Goal: Task Accomplishment & Management: Manage account settings

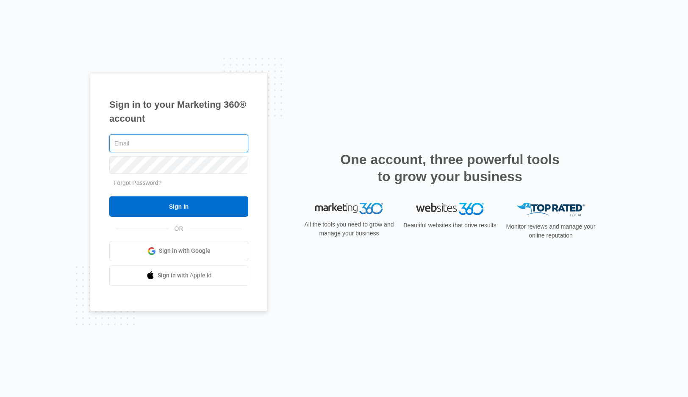
type input "[PERSON_NAME][EMAIL_ADDRESS][DOMAIN_NAME]"
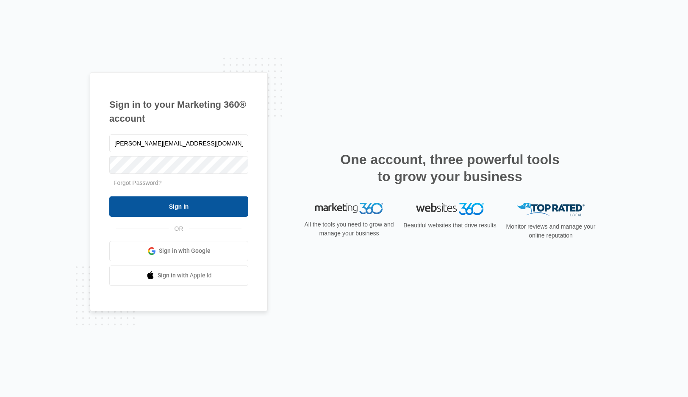
click at [200, 204] on input "Sign In" at bounding box center [178, 206] width 139 height 20
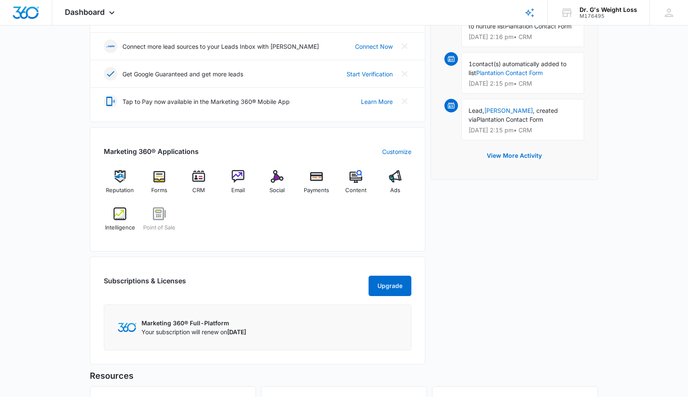
scroll to position [228, 0]
click at [197, 174] on img at bounding box center [198, 176] width 13 height 13
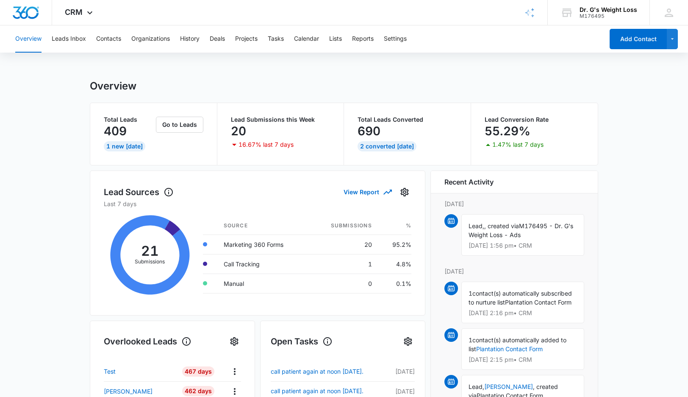
click at [32, 39] on button "Overview" at bounding box center [28, 38] width 26 height 27
click at [110, 39] on button "Contacts" at bounding box center [108, 38] width 25 height 27
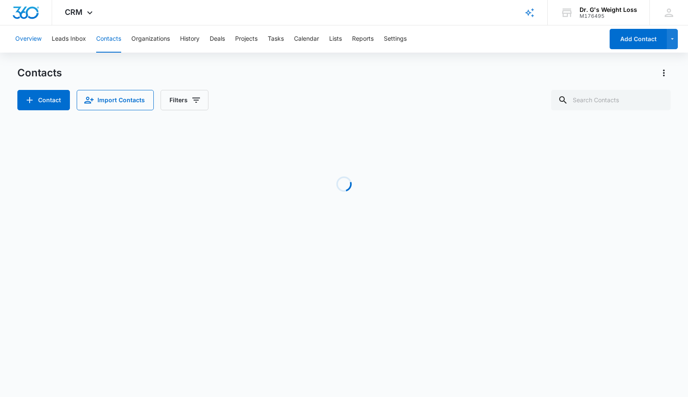
click at [36, 39] on button "Overview" at bounding box center [28, 38] width 26 height 27
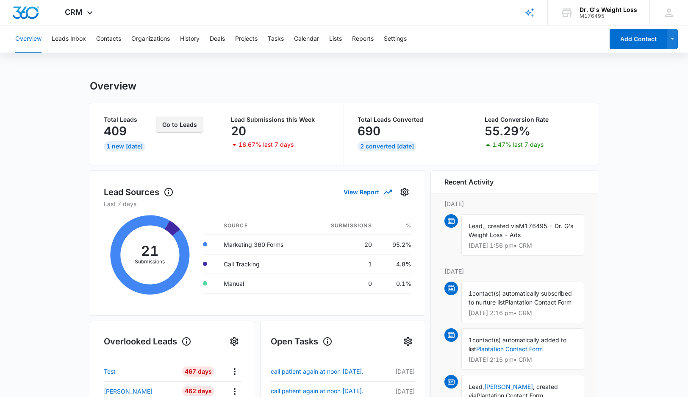
click at [177, 127] on button "Go to Leads" at bounding box center [179, 125] width 47 height 16
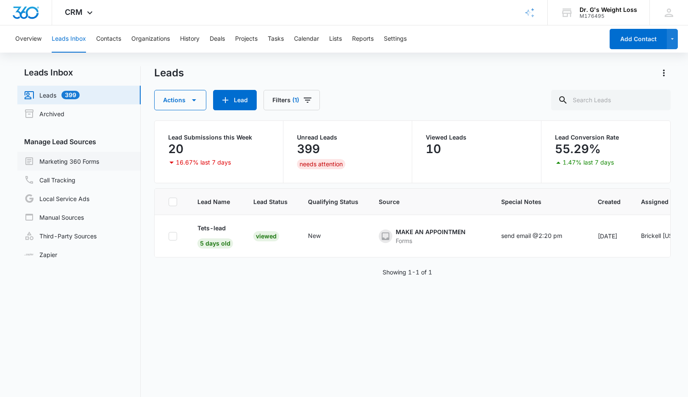
click at [86, 164] on link "Marketing 360 Forms" at bounding box center [61, 161] width 75 height 10
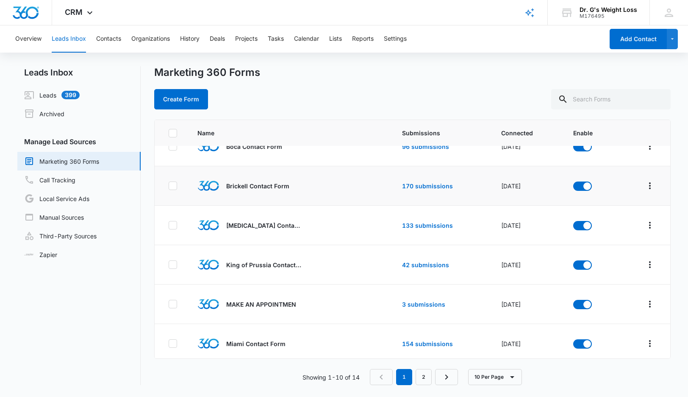
scroll to position [62, 0]
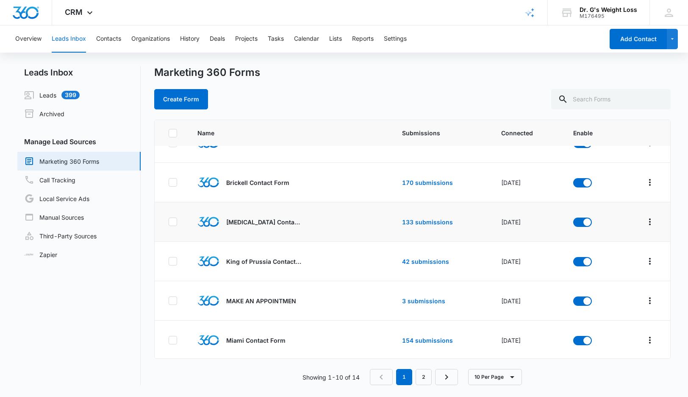
click at [264, 221] on p "[MEDICAL_DATA] Contact Form" at bounding box center [264, 221] width 76 height 9
click at [429, 218] on link "133 submissions" at bounding box center [427, 221] width 51 height 7
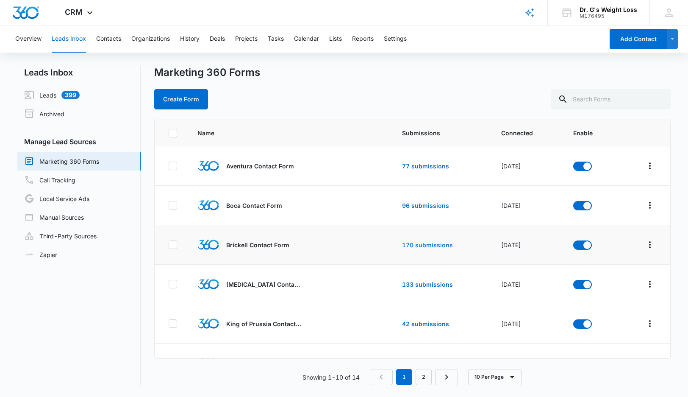
click at [422, 245] on link "170 submissions" at bounding box center [427, 244] width 51 height 7
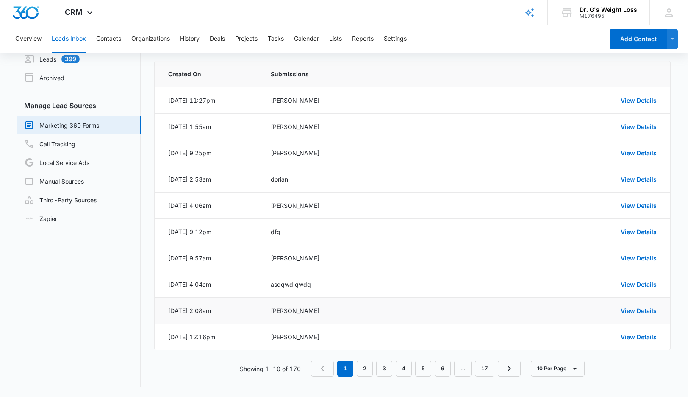
scroll to position [36, 0]
click at [365, 371] on link "2" at bounding box center [365, 368] width 16 height 16
click at [353, 369] on link "1" at bounding box center [348, 368] width 16 height 16
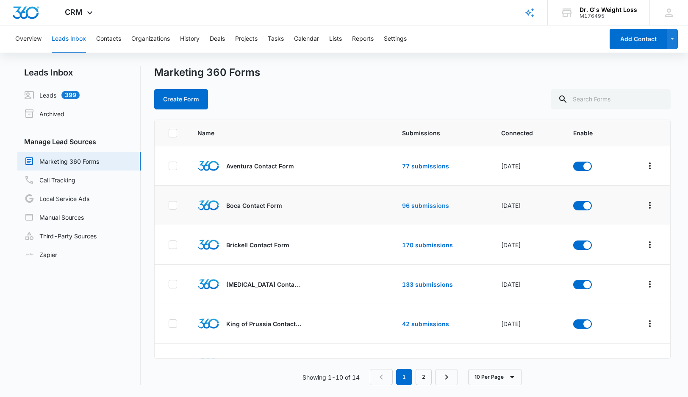
click at [420, 206] on link "96 submissions" at bounding box center [425, 205] width 47 height 7
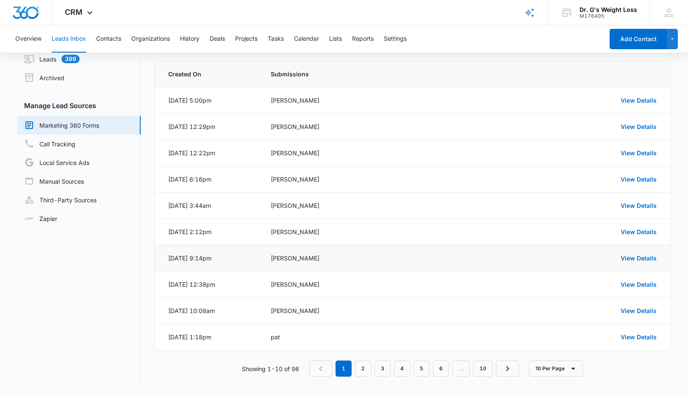
scroll to position [36, 0]
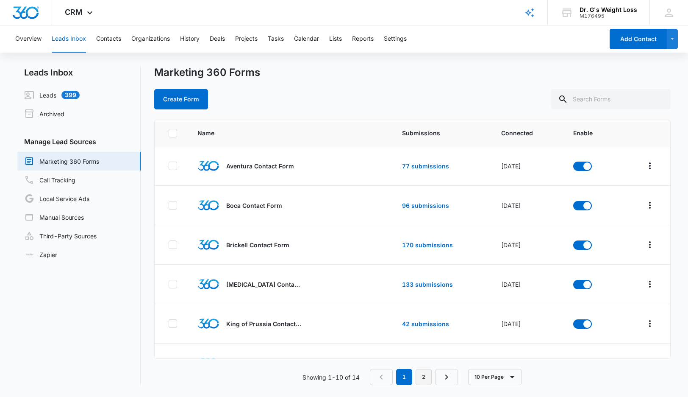
click at [428, 377] on link "2" at bounding box center [424, 377] width 16 height 16
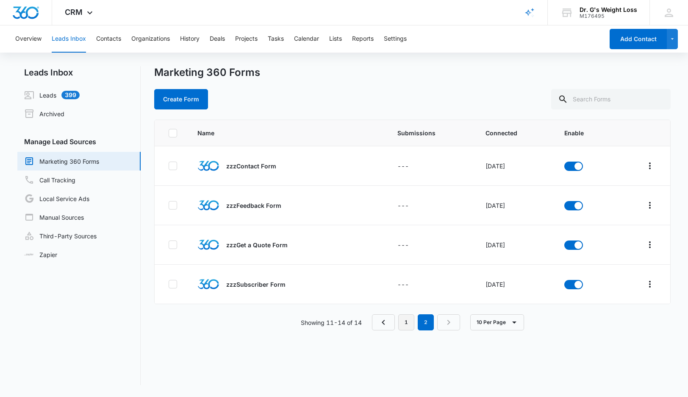
click at [411, 323] on link "1" at bounding box center [406, 322] width 16 height 16
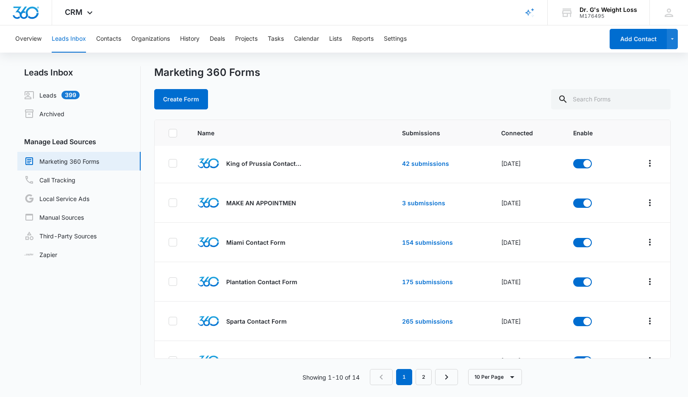
scroll to position [168, 0]
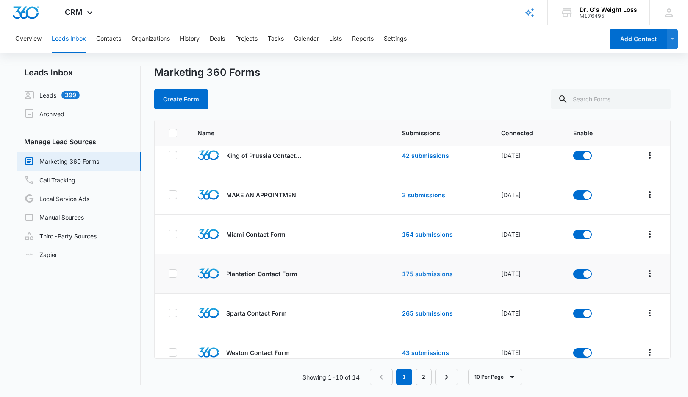
click at [440, 275] on link "175 submissions" at bounding box center [427, 273] width 51 height 7
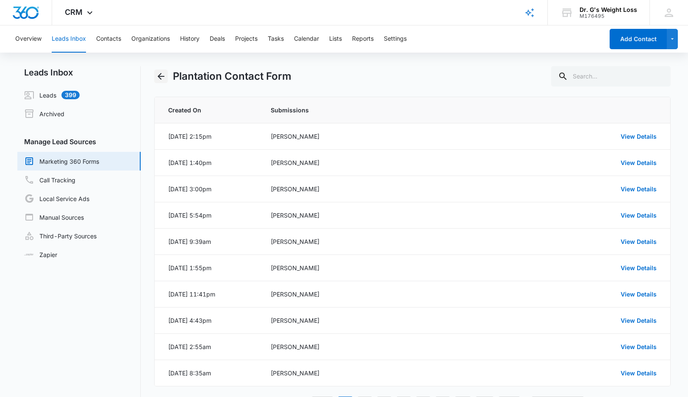
click at [163, 77] on icon "Back" at bounding box center [161, 76] width 10 height 10
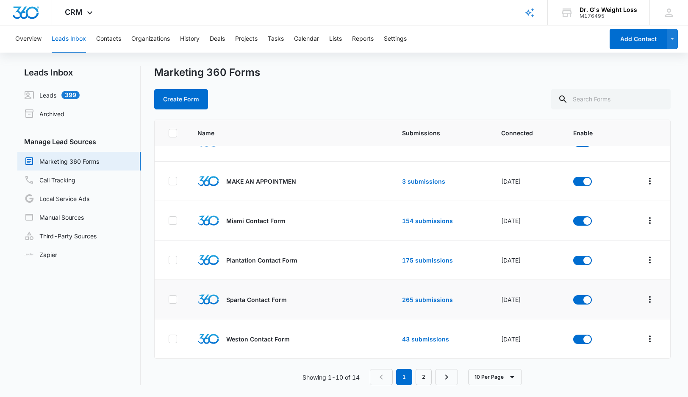
scroll to position [182, 0]
click at [411, 298] on link "265 submissions" at bounding box center [427, 299] width 51 height 7
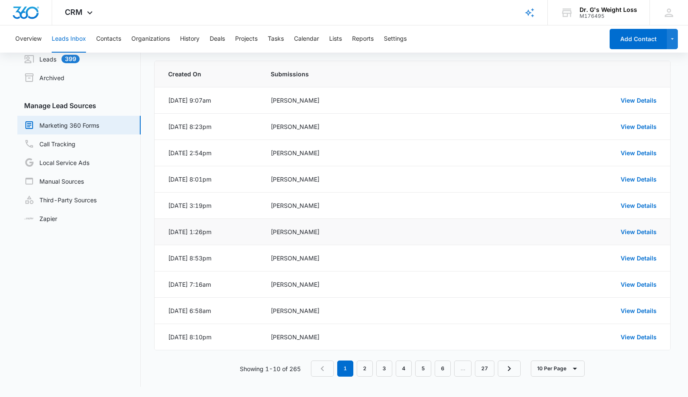
scroll to position [36, 0]
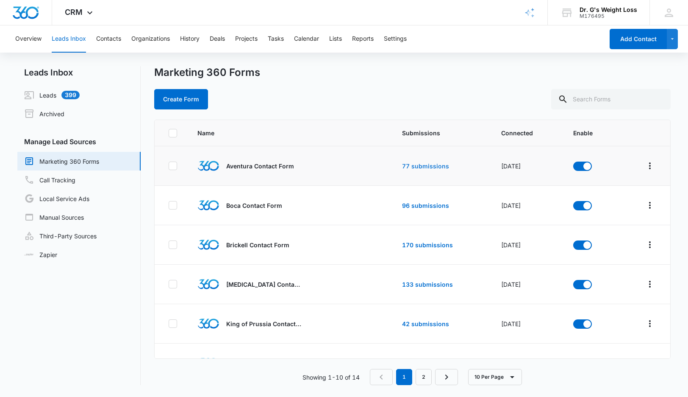
click at [429, 165] on link "77 submissions" at bounding box center [425, 165] width 47 height 7
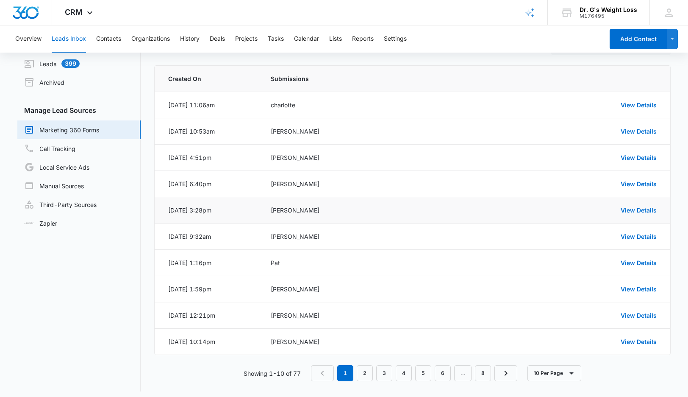
scroll to position [31, 0]
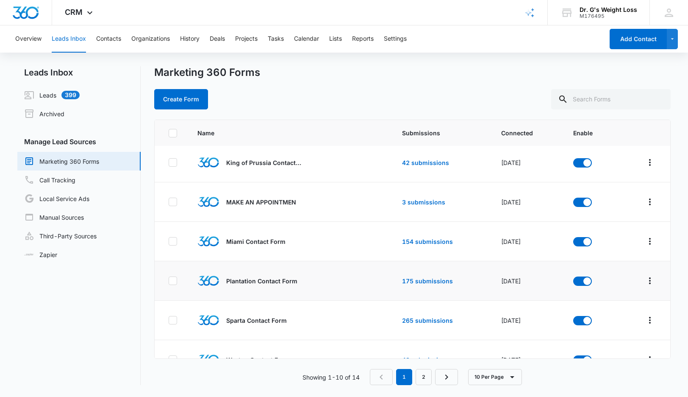
scroll to position [160, 0]
click at [408, 243] on link "154 submissions" at bounding box center [427, 242] width 51 height 7
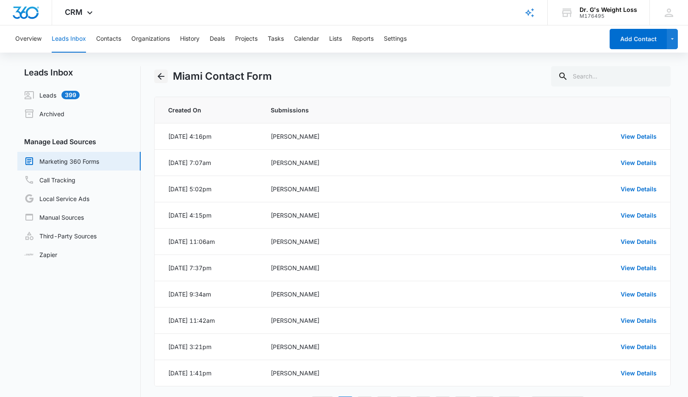
click at [165, 75] on icon "Back" at bounding box center [161, 76] width 10 height 10
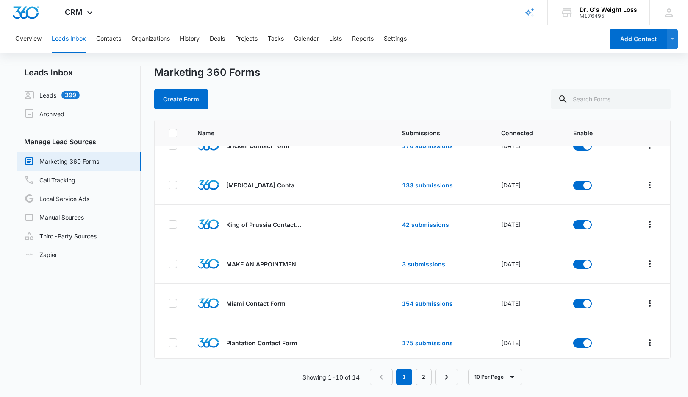
scroll to position [100, 0]
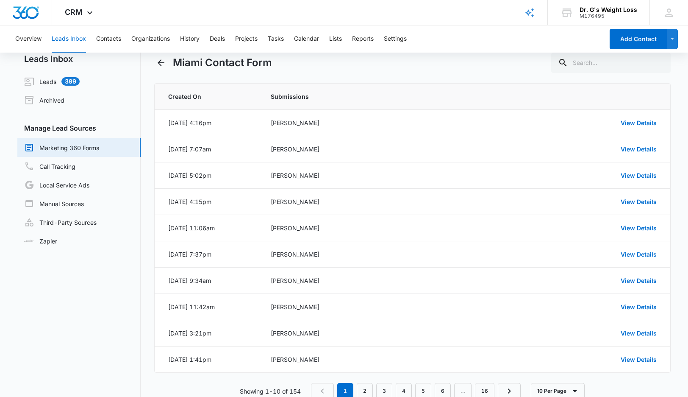
scroll to position [15, 0]
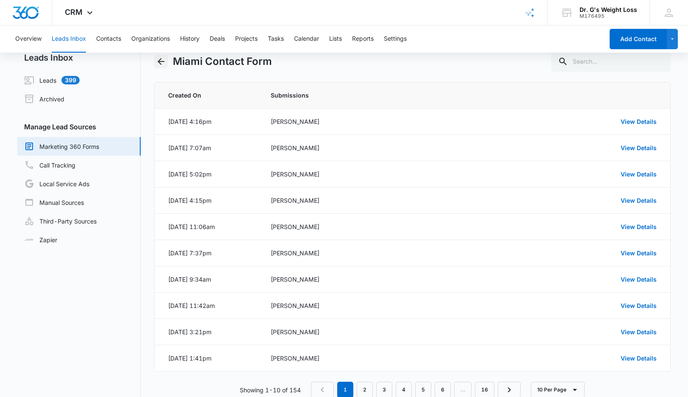
click at [159, 57] on icon "Back" at bounding box center [161, 61] width 10 height 10
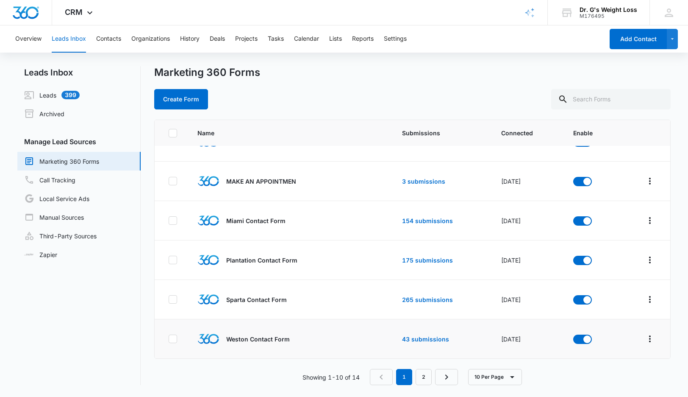
scroll to position [182, 0]
click at [410, 341] on link "43 submissions" at bounding box center [425, 338] width 47 height 7
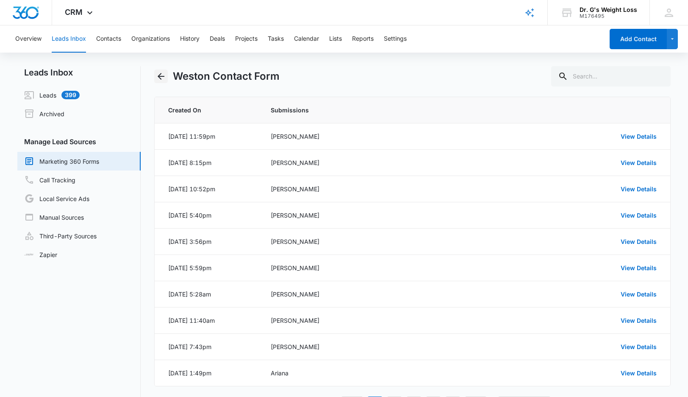
click at [165, 75] on icon "Back" at bounding box center [161, 76] width 10 height 10
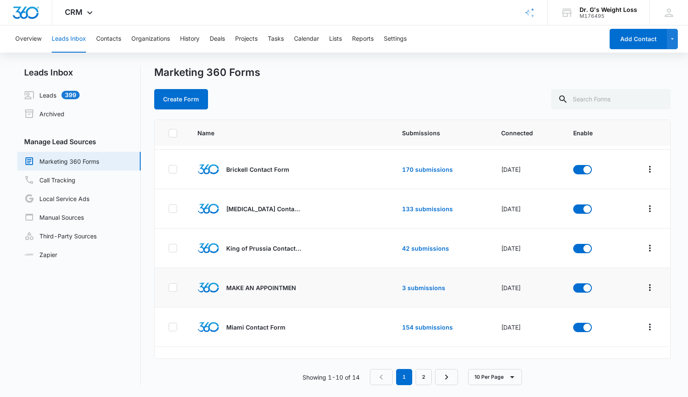
scroll to position [79, 0]
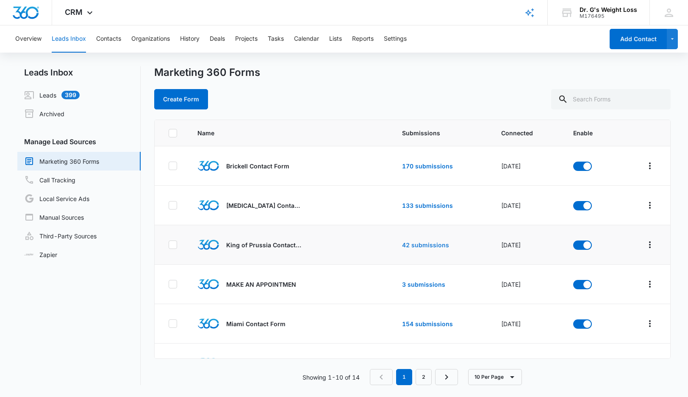
click at [409, 247] on link "42 submissions" at bounding box center [425, 244] width 47 height 7
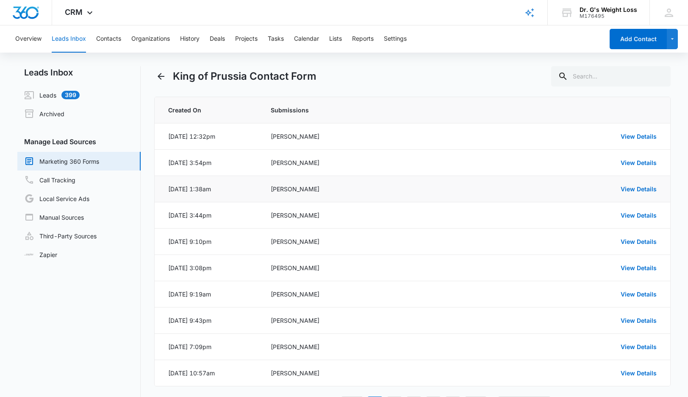
scroll to position [0, 0]
